Goal: Find specific page/section: Find specific page/section

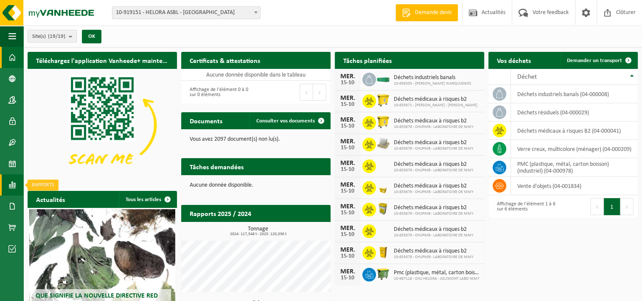
click at [13, 184] on span at bounding box center [12, 184] width 8 height 21
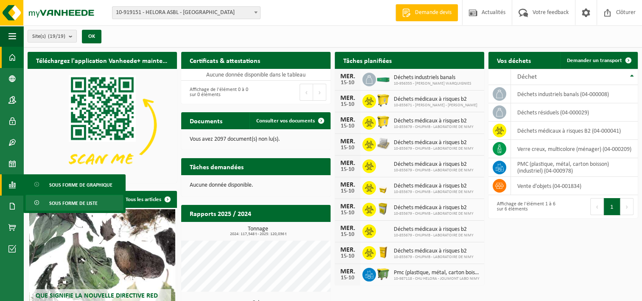
click at [69, 199] on span "Sous forme de liste" at bounding box center [73, 203] width 48 height 16
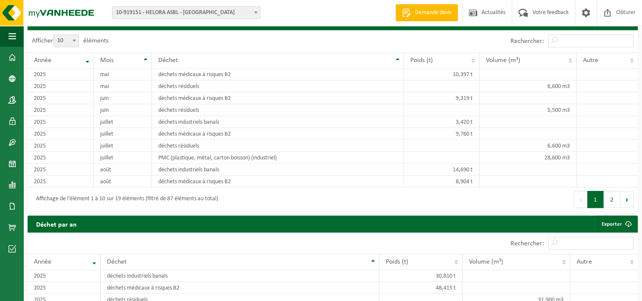
scroll to position [637, 0]
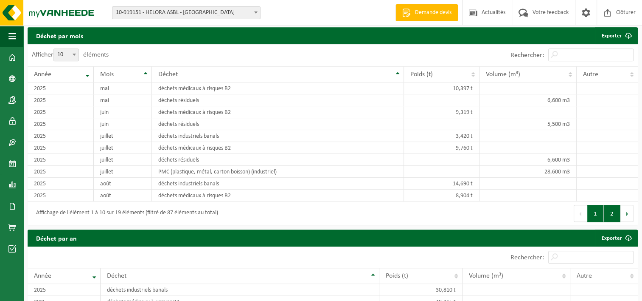
click at [616, 219] on button "2" at bounding box center [612, 213] width 17 height 17
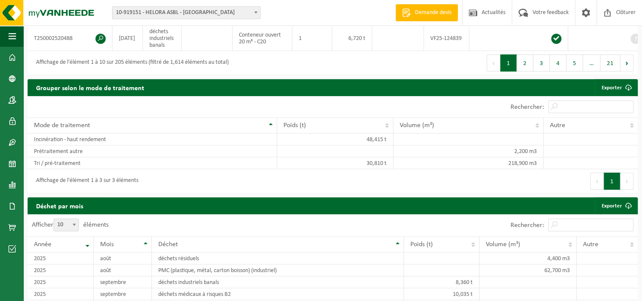
scroll to position [510, 0]
